Goal: Information Seeking & Learning: Learn about a topic

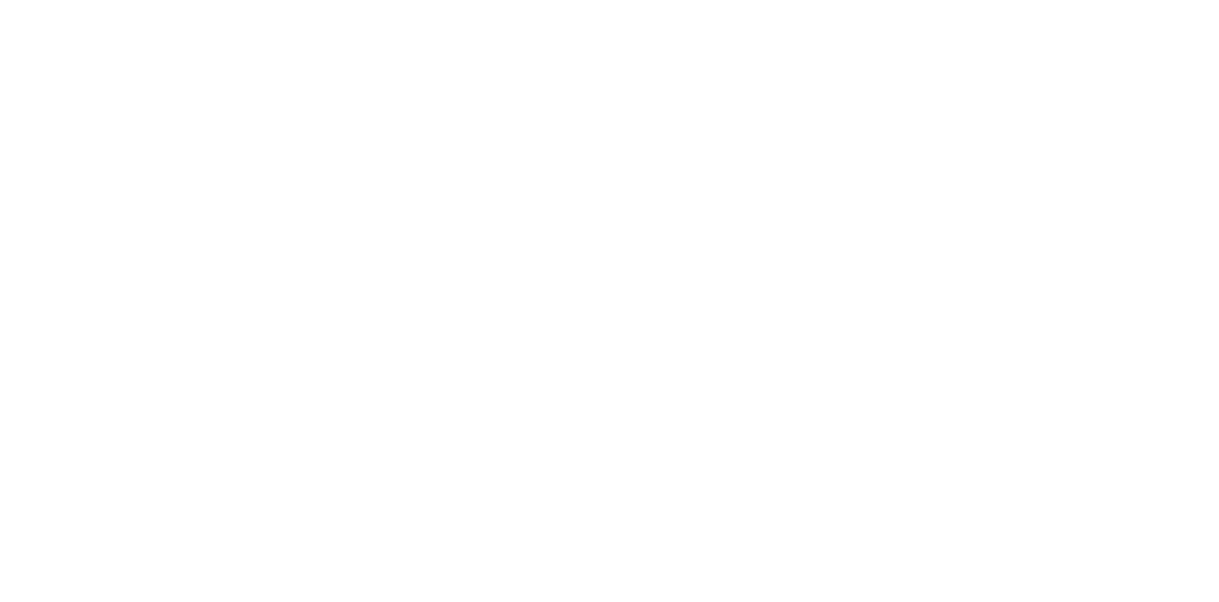
click at [1114, 223] on div at bounding box center [609, 301] width 1219 height 602
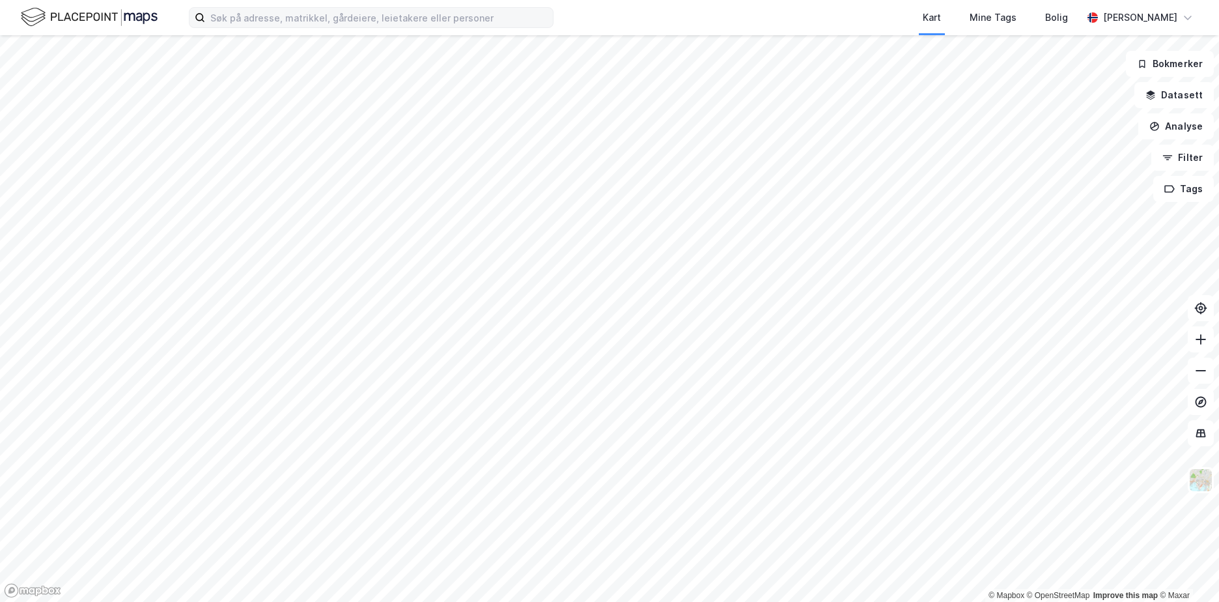
drag, startPoint x: 346, startPoint y: 27, endPoint x: 343, endPoint y: 18, distance: 10.3
click at [343, 18] on label at bounding box center [371, 17] width 365 height 21
click at [343, 18] on input at bounding box center [379, 18] width 348 height 20
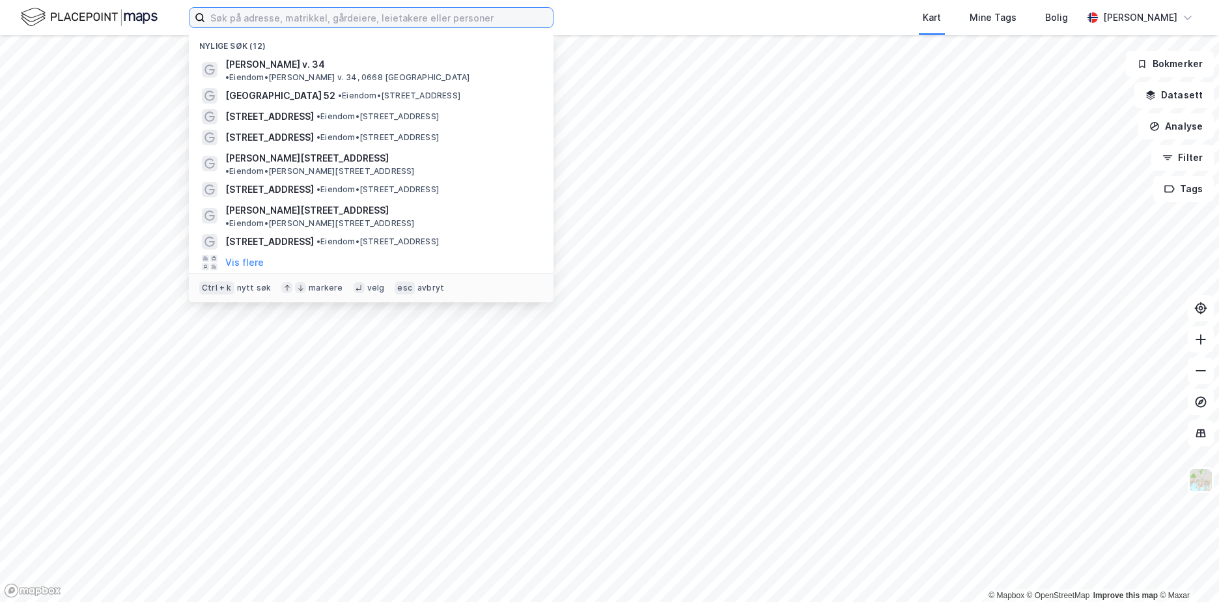
paste input "[STREET_ADDRESS]"
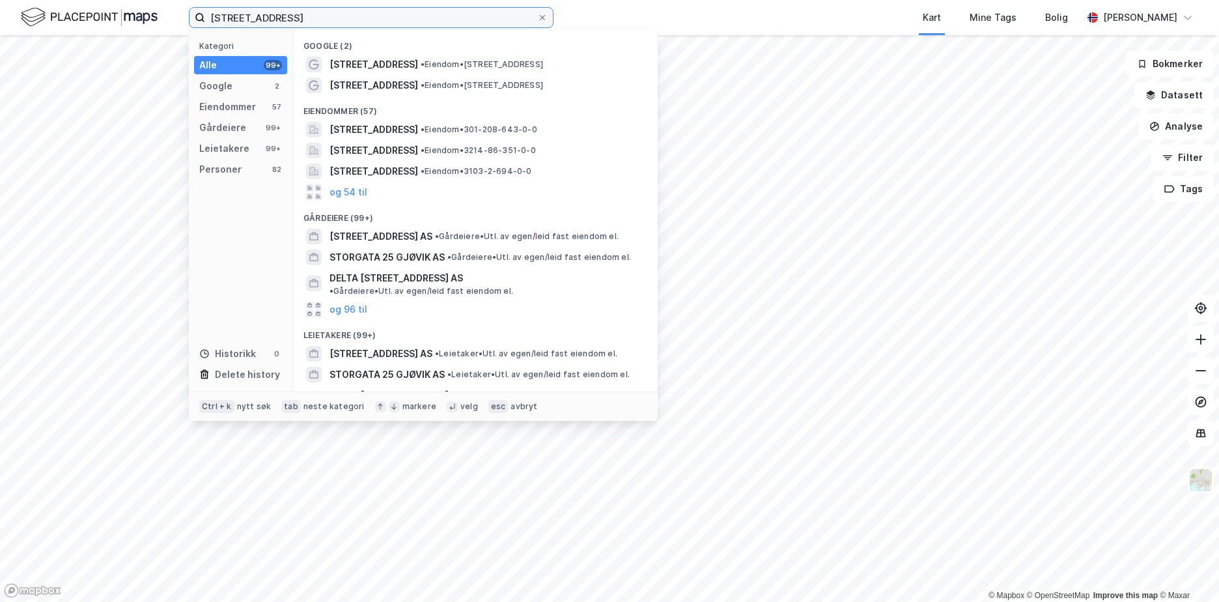
click at [389, 22] on input "[STREET_ADDRESS]" at bounding box center [371, 18] width 332 height 20
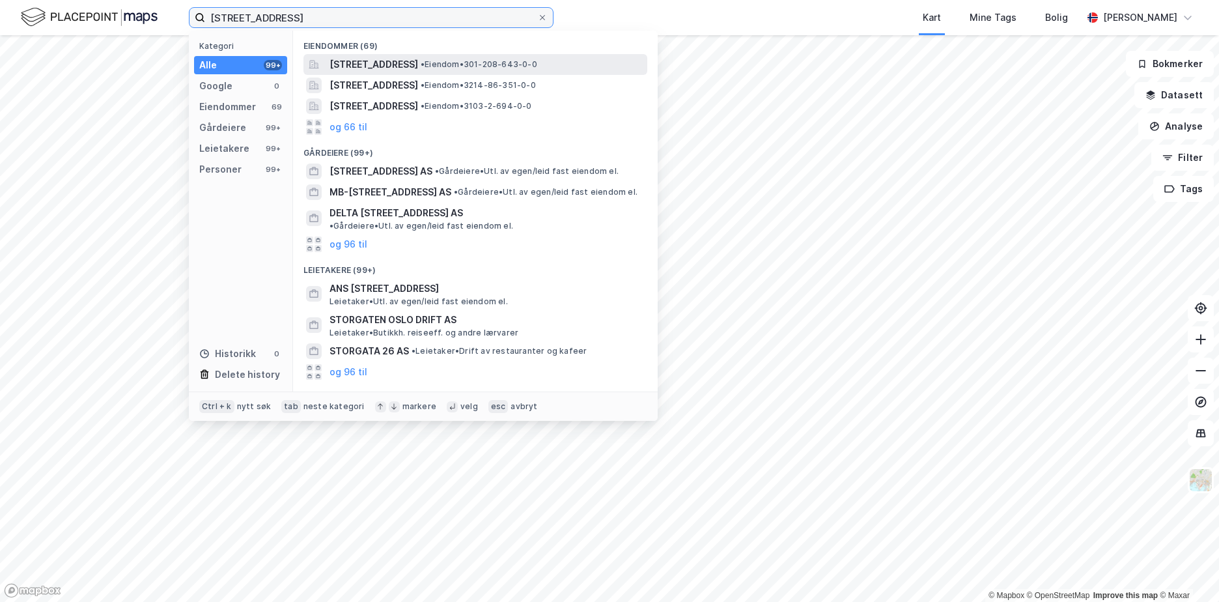
type input "[STREET_ADDRESS]"
click at [418, 61] on span "[STREET_ADDRESS]" at bounding box center [374, 65] width 89 height 16
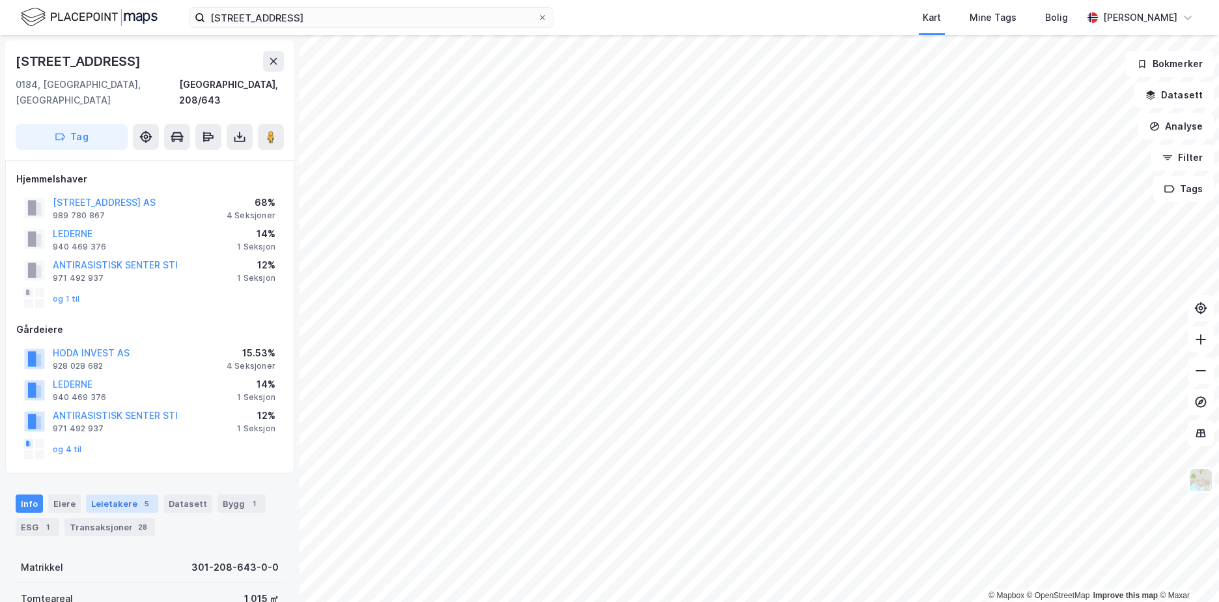
click at [141, 497] on div "5" at bounding box center [146, 503] width 13 height 13
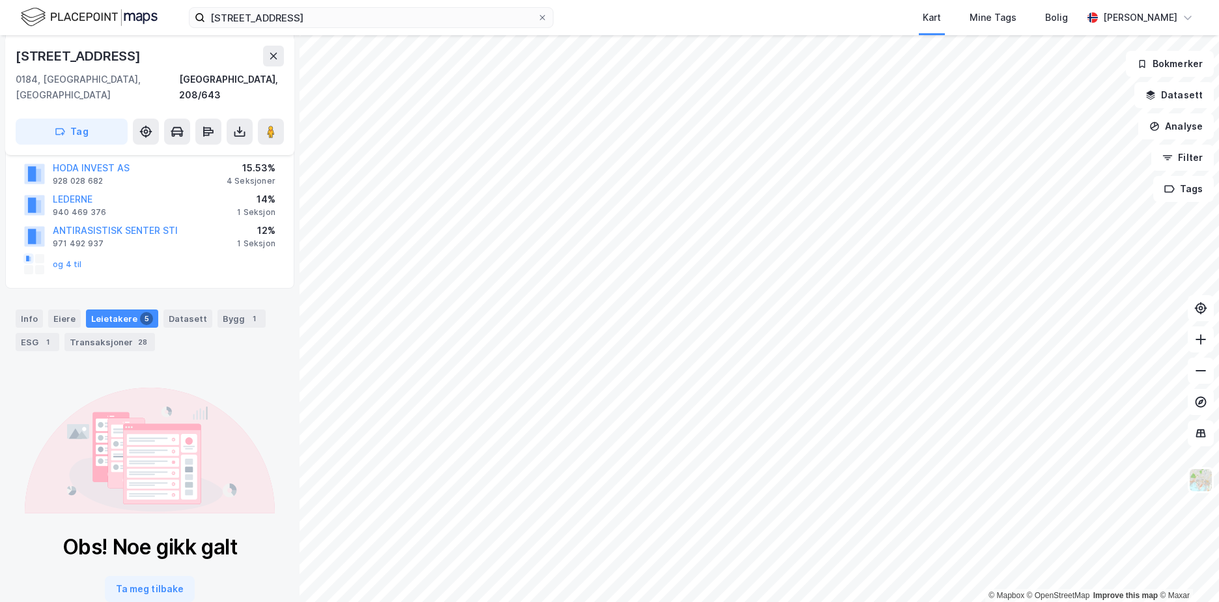
scroll to position [206, 0]
